Goal: Information Seeking & Learning: Learn about a topic

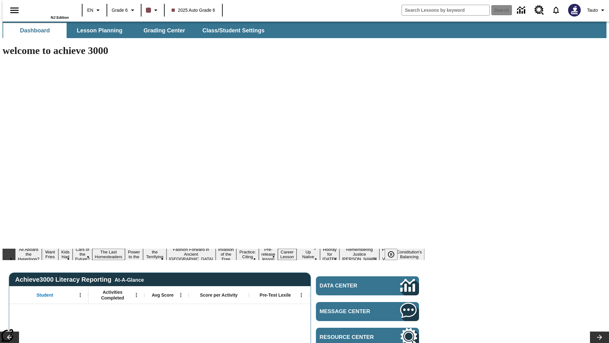
type input "-1"
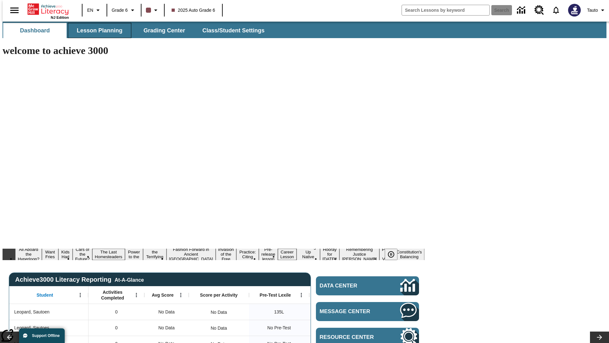
click at [97, 30] on span "Lesson Planning" at bounding box center [100, 30] width 46 height 7
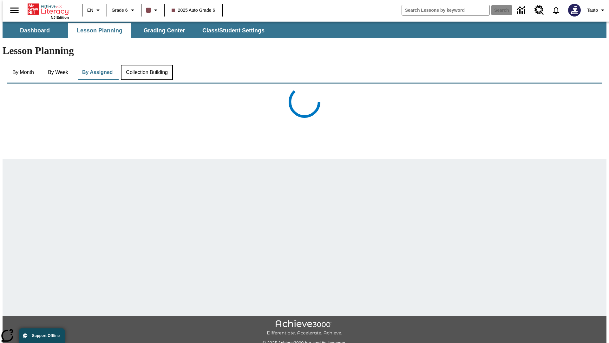
click at [146, 65] on button "Collection Building" at bounding box center [147, 72] width 52 height 15
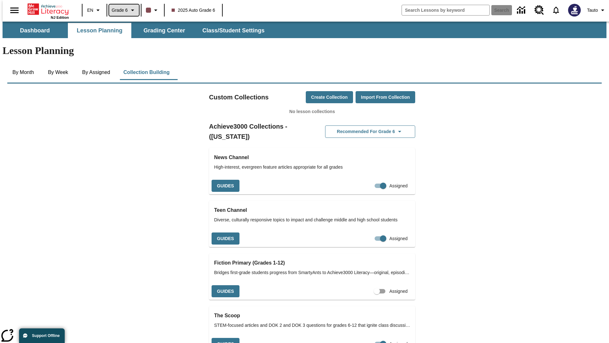
click at [122, 10] on span "Grade 6" at bounding box center [120, 10] width 16 height 7
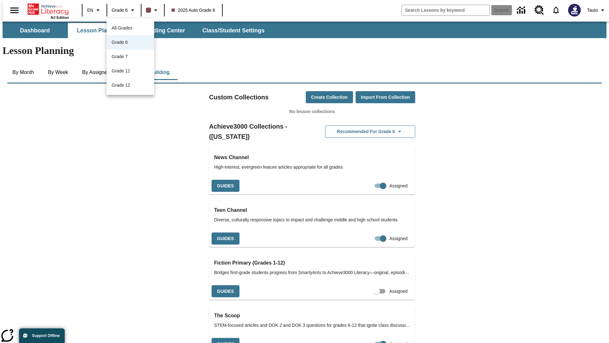
click at [130, 28] on span "All Grades" at bounding box center [122, 27] width 21 height 5
